Goal: Information Seeking & Learning: Learn about a topic

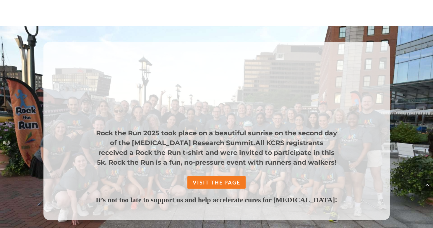
scroll to position [453, 0]
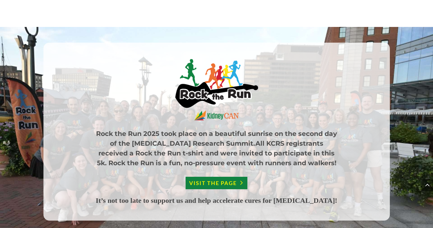
click at [213, 185] on link "VISIT THE PAGE" at bounding box center [217, 183] width 62 height 12
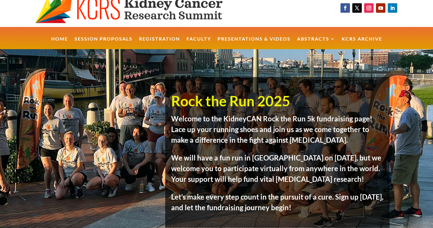
scroll to position [10, 0]
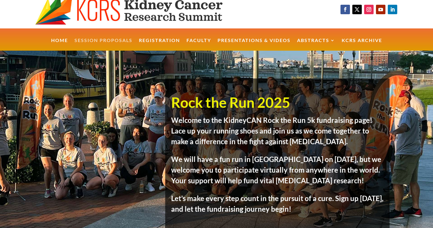
click at [104, 39] on link "Session Proposals" at bounding box center [104, 44] width 58 height 13
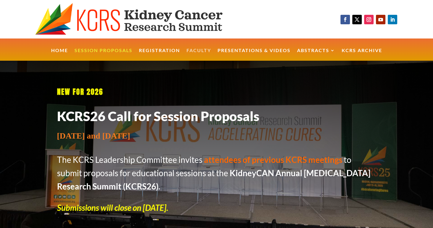
click at [196, 50] on link "Faculty" at bounding box center [199, 54] width 25 height 13
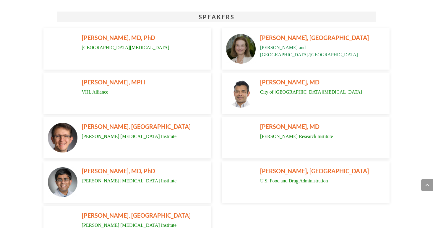
scroll to position [951, 0]
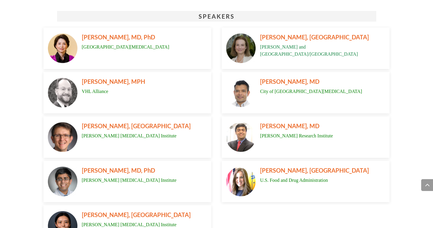
click at [119, 125] on span "BRADLEY McGREGOR, MD" at bounding box center [136, 125] width 109 height 7
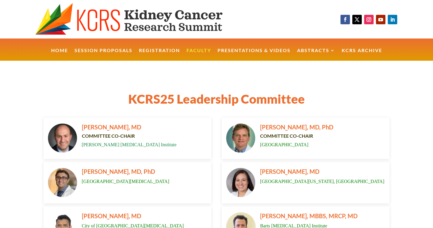
scroll to position [0, 0]
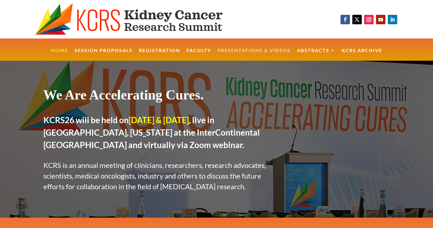
click at [274, 48] on link "Presentations & Videos" at bounding box center [254, 54] width 73 height 13
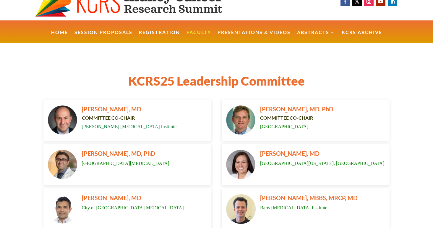
scroll to position [17, 0]
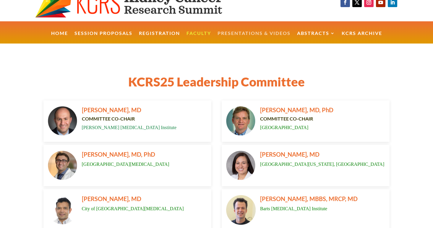
click at [254, 34] on link "Presentations & Videos" at bounding box center [254, 37] width 73 height 13
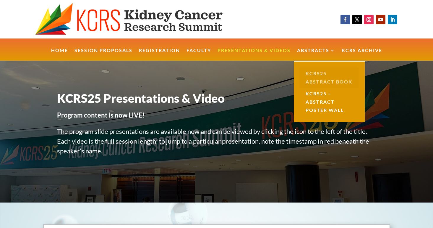
click at [314, 78] on link "KCRS25 Abstract Book" at bounding box center [329, 77] width 59 height 20
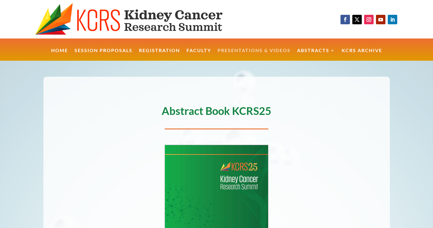
click at [250, 49] on link "Presentations & Videos" at bounding box center [254, 54] width 73 height 13
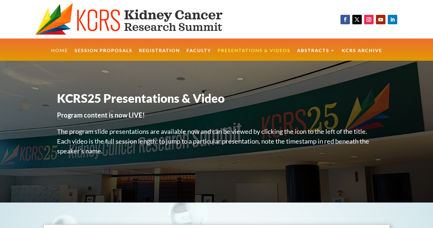
click at [57, 50] on link "Home" at bounding box center [59, 54] width 17 height 13
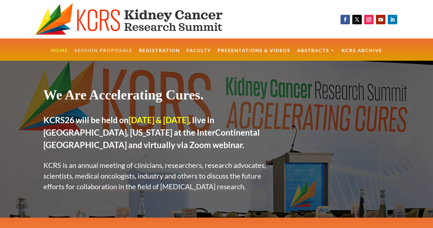
click at [104, 49] on link "Session Proposals" at bounding box center [104, 54] width 58 height 13
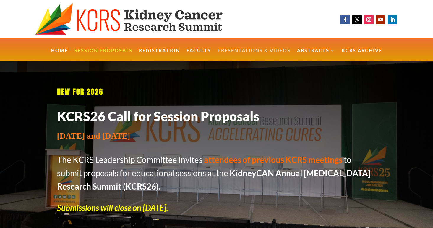
click at [250, 51] on link "Presentations & Videos" at bounding box center [254, 54] width 73 height 13
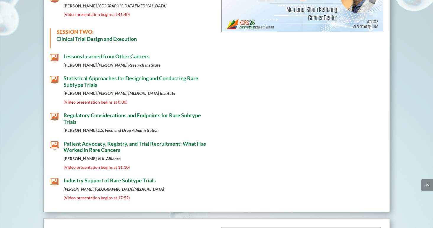
scroll to position [459, 0]
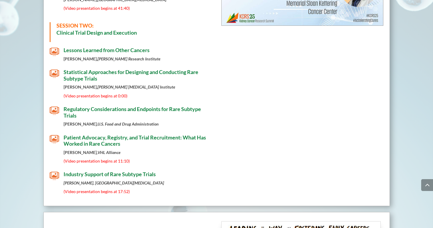
click at [159, 134] on span "Patient Advocacy, Registry, and Trial Recruitment: What Has Worked in Rare Canc…" at bounding box center [135, 140] width 143 height 13
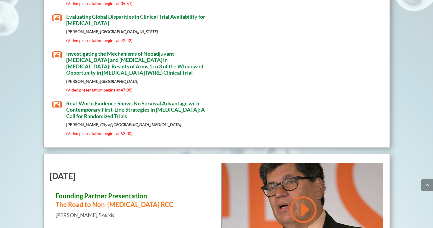
scroll to position [2102, 0]
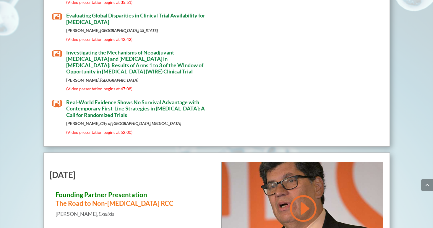
click at [114, 190] on span "Founding Partner Presentation" at bounding box center [102, 194] width 92 height 8
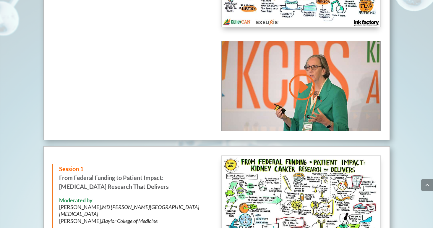
scroll to position [763, 0]
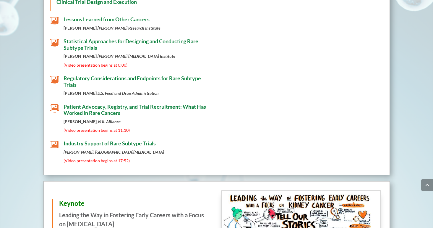
scroll to position [492, 0]
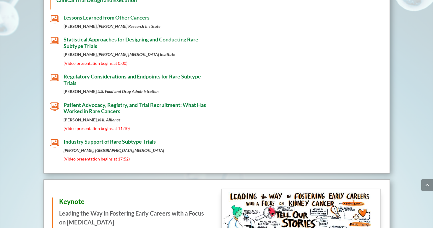
click at [130, 138] on span "Industry Support of Rare Subtype Trials" at bounding box center [110, 141] width 92 height 7
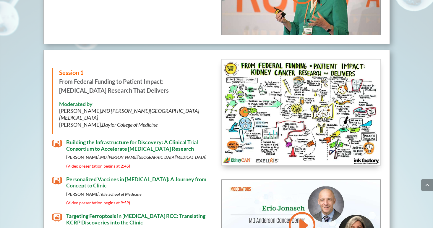
scroll to position [861, 0]
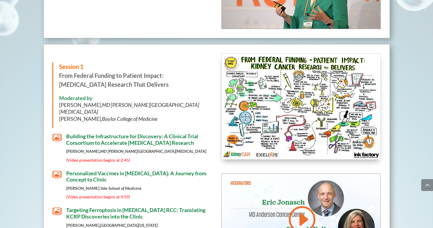
click at [157, 133] on span "Building the Infrastructure for Discovery: A Clinical Trial Consortium to Accel…" at bounding box center [132, 139] width 132 height 13
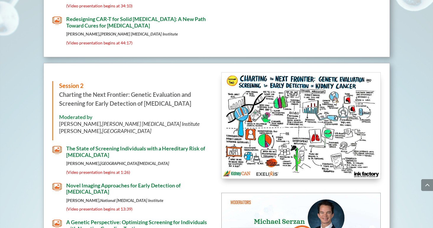
scroll to position [1131, 0]
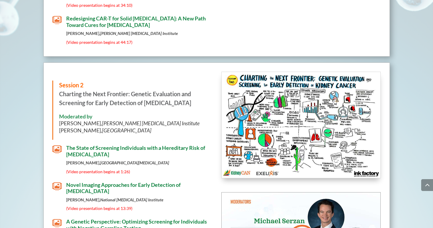
click at [253, 117] on img at bounding box center [301, 125] width 159 height 106
click at [86, 90] on strong "Charting the Next Frontier: Genetic Evaluation and Screening for Early Detectio…" at bounding box center [125, 98] width 132 height 16
click at [293, 96] on img at bounding box center [301, 125] width 159 height 106
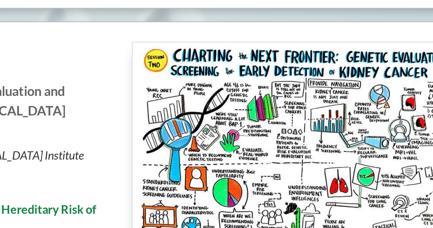
scroll to position [1125, 0]
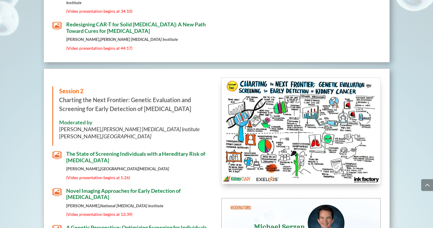
click at [120, 150] on span "The State of Screening Individuals with a Hereditary Risk of [MEDICAL_DATA]" at bounding box center [135, 156] width 139 height 13
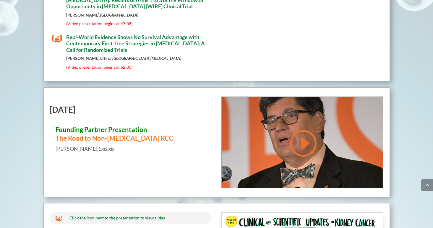
scroll to position [2168, 0]
click at [91, 125] on span "Founding Partner Presentation" at bounding box center [102, 129] width 92 height 8
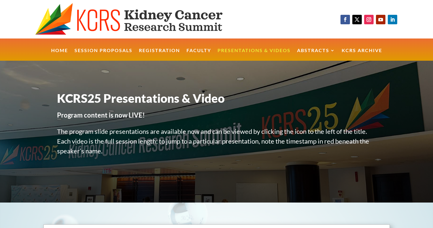
scroll to position [0, 0]
